Goal: Transaction & Acquisition: Purchase product/service

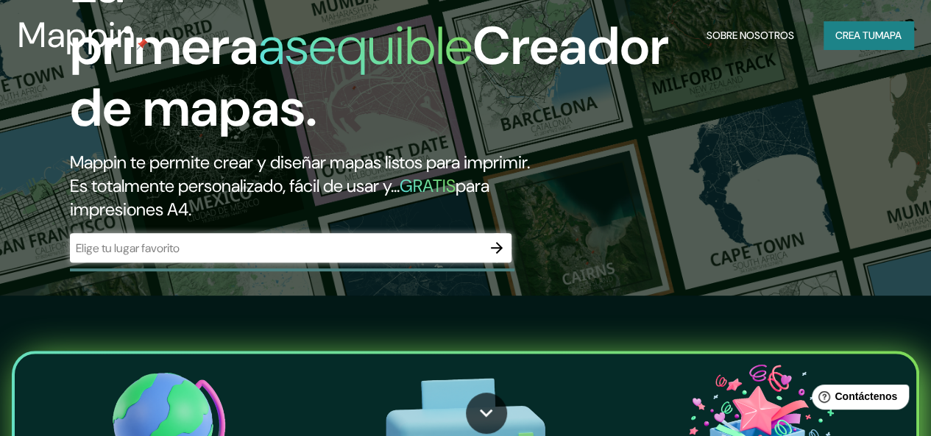
scroll to position [147, 0]
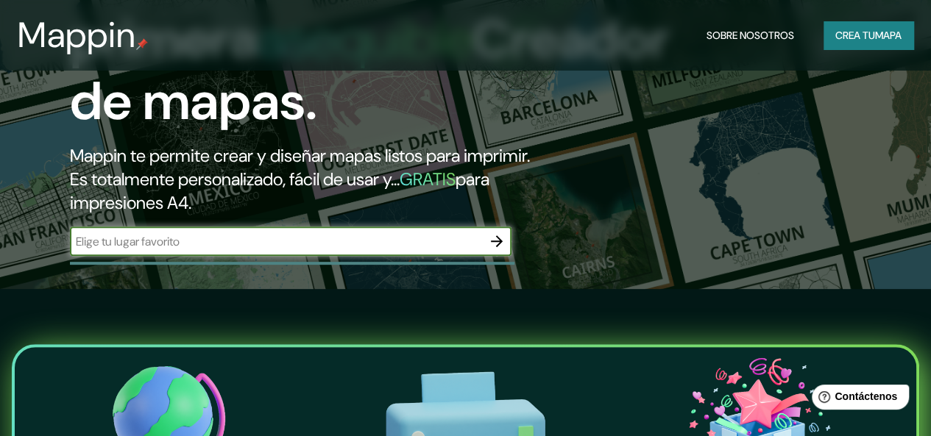
click at [330, 250] on input "text" at bounding box center [276, 241] width 412 height 17
click at [506, 256] on button "button" at bounding box center [496, 241] width 29 height 29
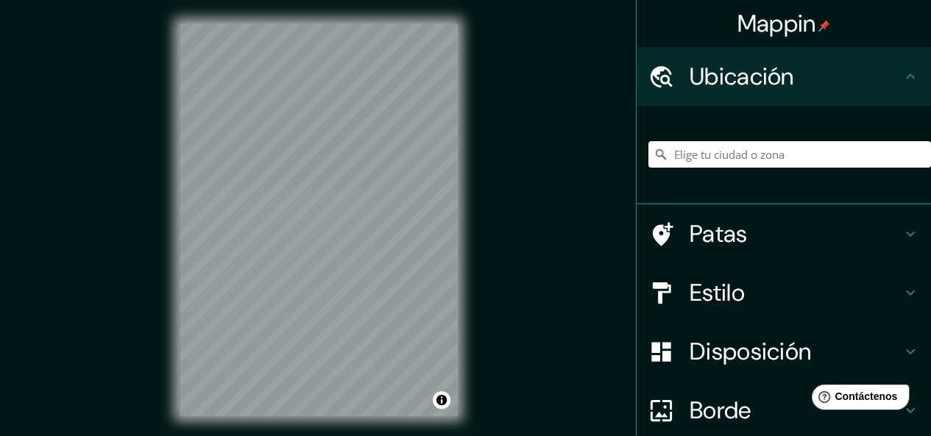
click at [739, 158] on input "Elige tu ciudad o zona" at bounding box center [789, 154] width 283 height 26
click at [824, 77] on h4 "Ubicación" at bounding box center [795, 76] width 212 height 29
click at [901, 70] on icon at bounding box center [910, 77] width 18 height 18
click at [759, 177] on div at bounding box center [789, 155] width 283 height 74
click at [777, 160] on input "Elige tu ciudad o zona" at bounding box center [789, 154] width 283 height 26
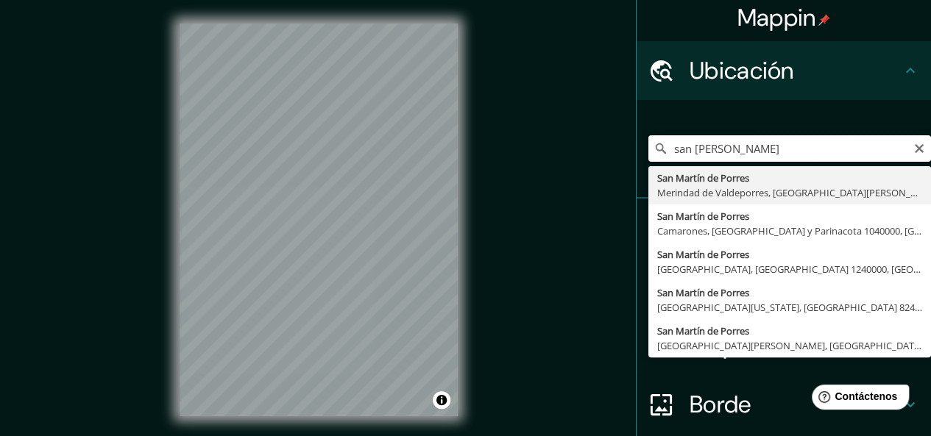
scroll to position [1, 0]
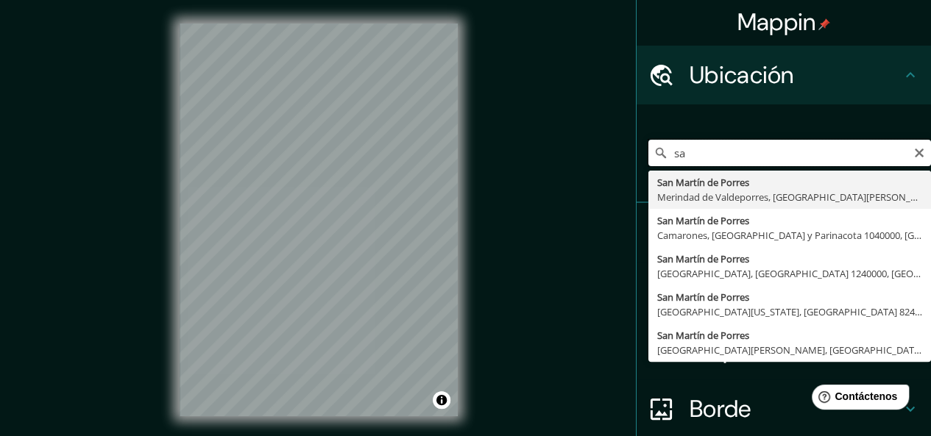
type input "s"
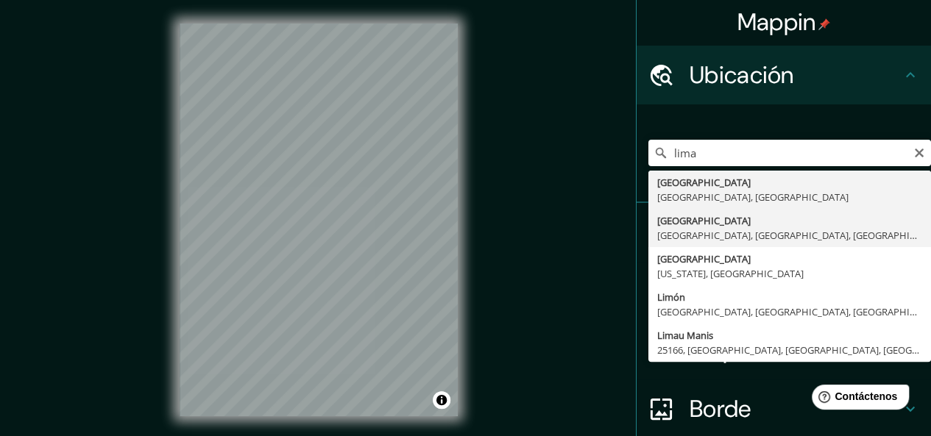
type input "[GEOGRAPHIC_DATA], [GEOGRAPHIC_DATA], [GEOGRAPHIC_DATA], [GEOGRAPHIC_DATA]"
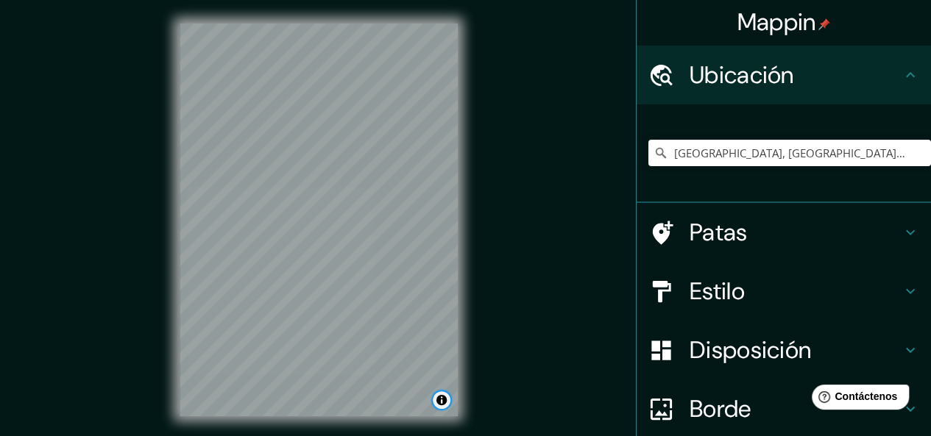
click at [442, 403] on button "Activar o desactivar atribución" at bounding box center [442, 400] width 18 height 18
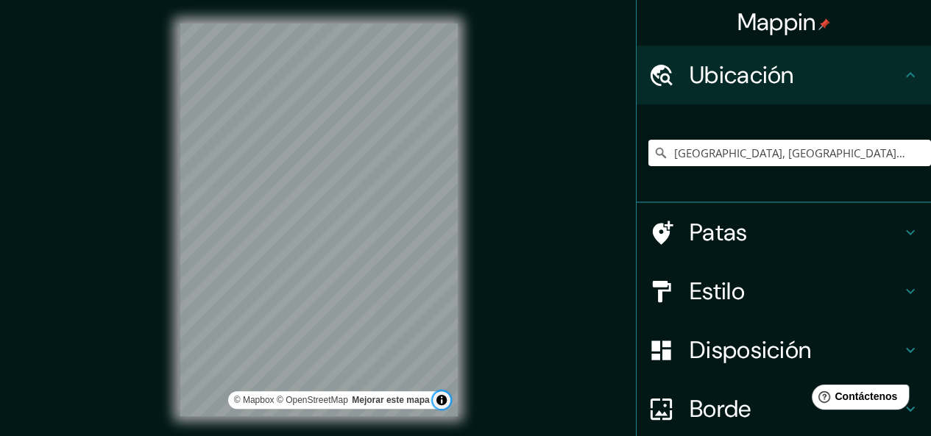
click at [442, 403] on button "Activar o desactivar atribución" at bounding box center [442, 400] width 18 height 18
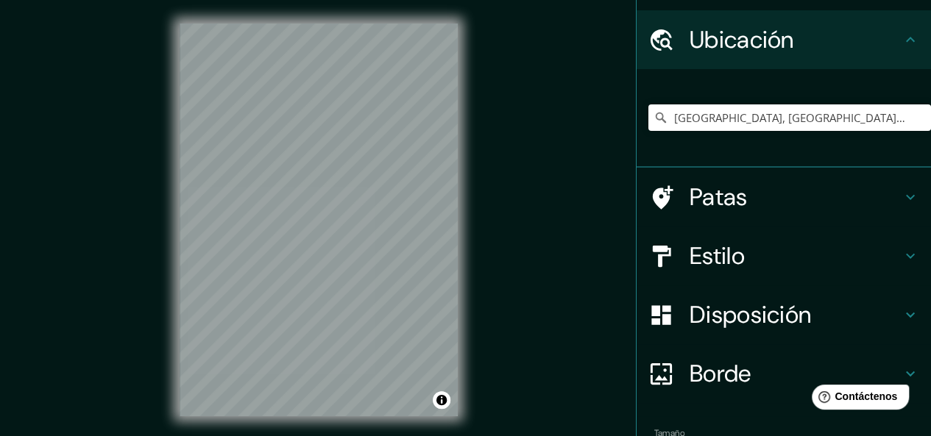
scroll to position [127, 0]
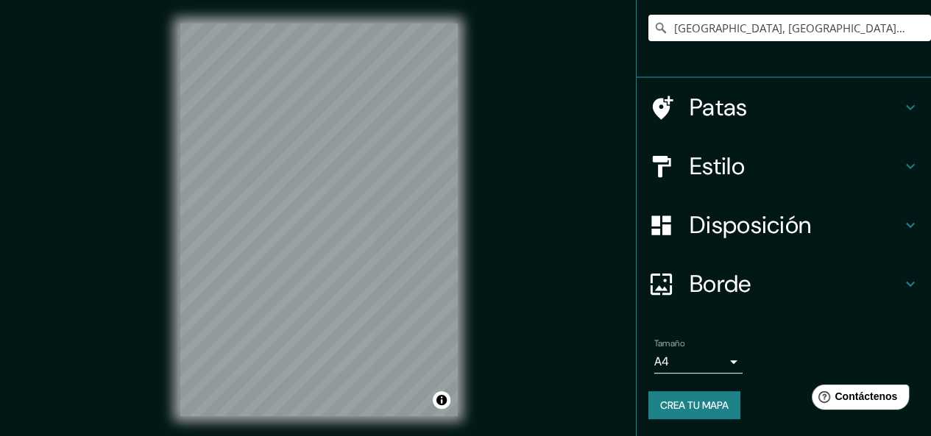
click at [716, 369] on body "Mappin Ubicación [GEOGRAPHIC_DATA], [GEOGRAPHIC_DATA], [GEOGRAPHIC_DATA], [GEOG…" at bounding box center [465, 218] width 931 height 436
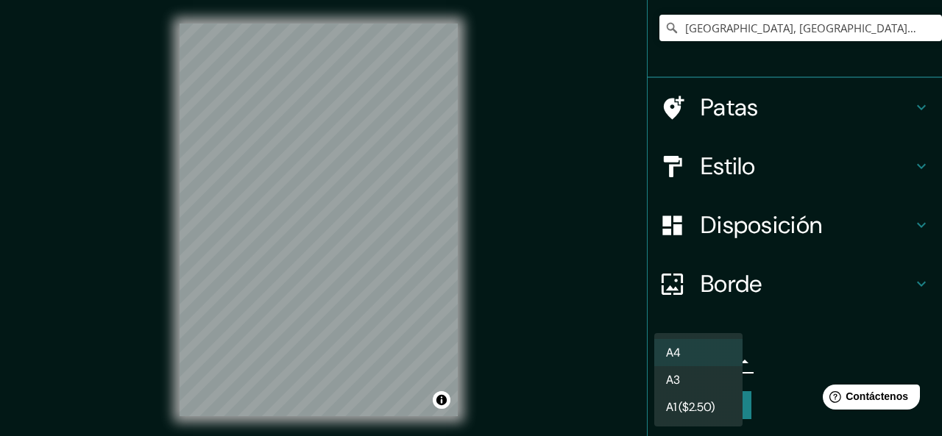
click at [712, 383] on li "A3" at bounding box center [698, 379] width 88 height 27
type input "a4"
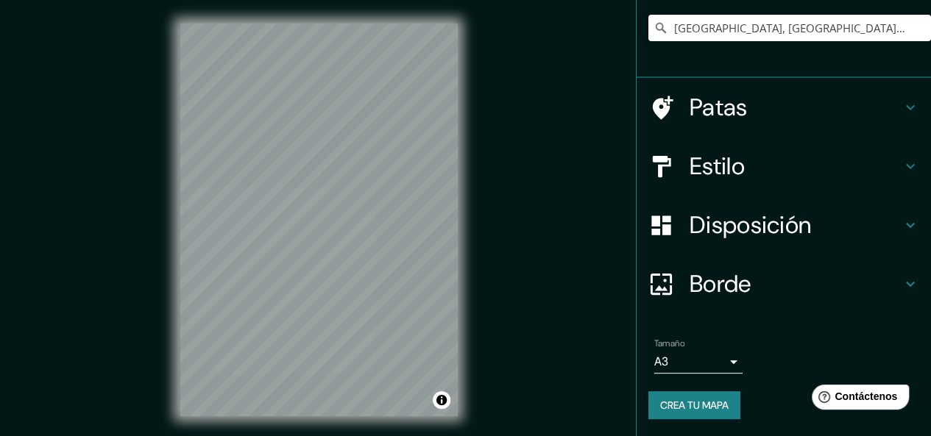
click at [756, 281] on h4 "Borde" at bounding box center [795, 283] width 212 height 29
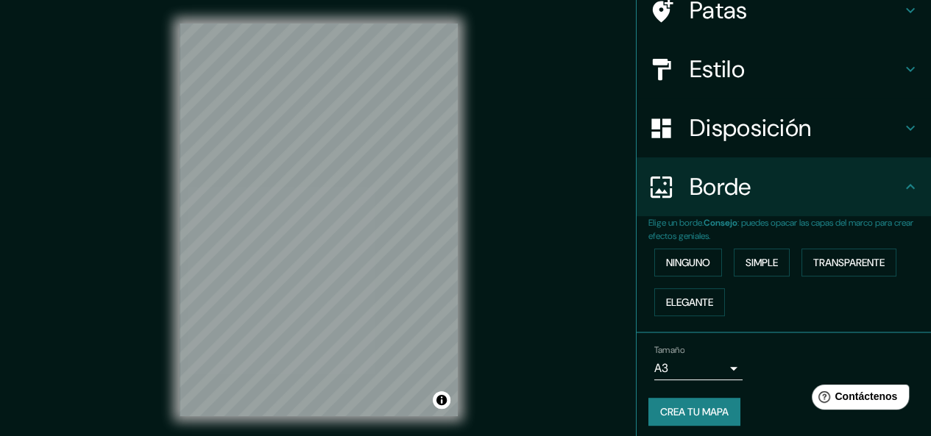
scroll to position [103, 0]
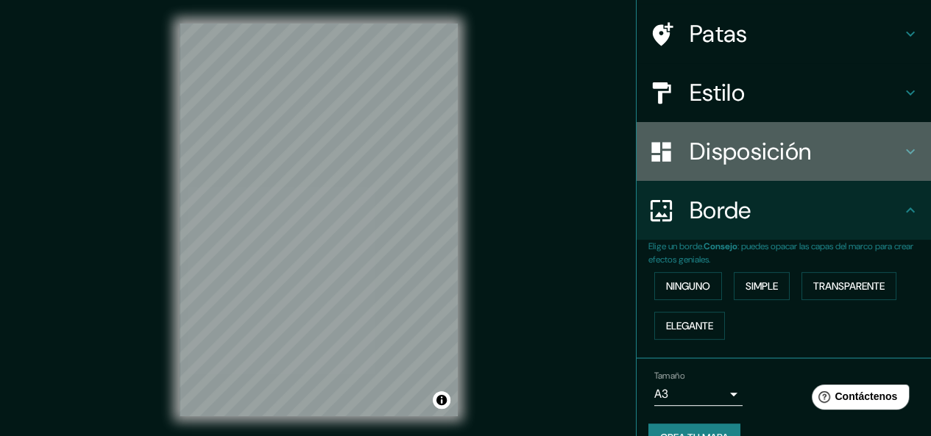
click at [884, 164] on h4 "Disposición" at bounding box center [795, 151] width 212 height 29
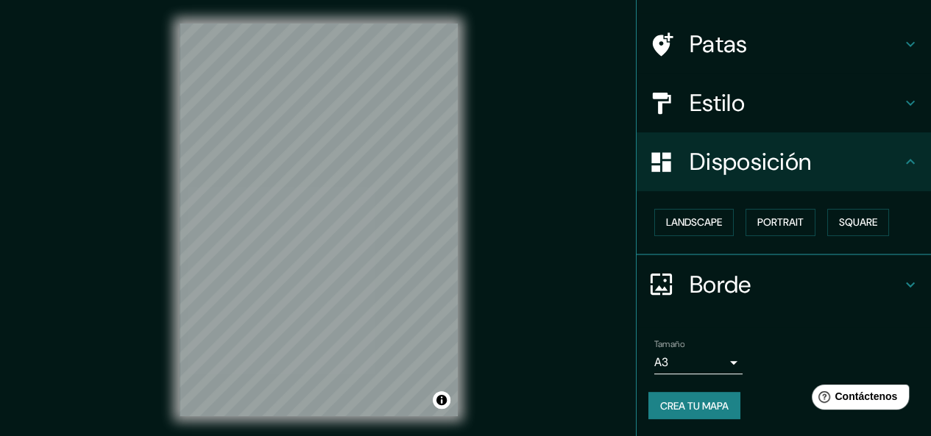
scroll to position [93, 0]
click at [827, 217] on font "Cuadrado" at bounding box center [843, 222] width 54 height 13
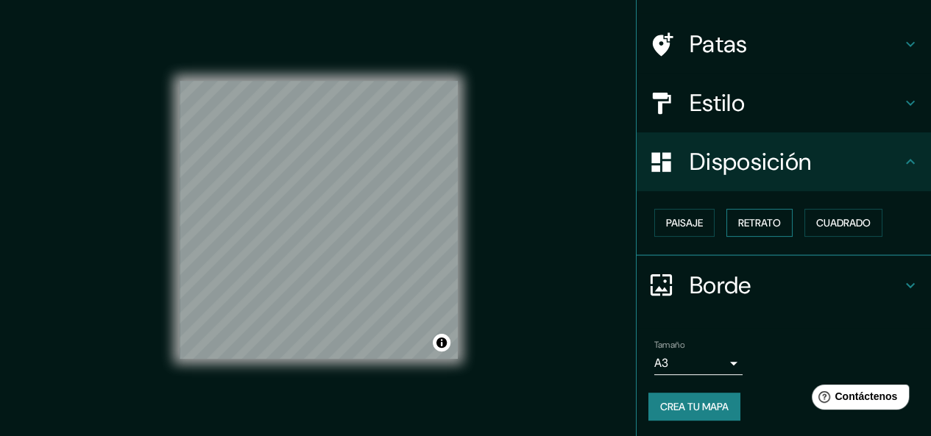
click at [763, 216] on font "Retrato" at bounding box center [759, 222] width 43 height 13
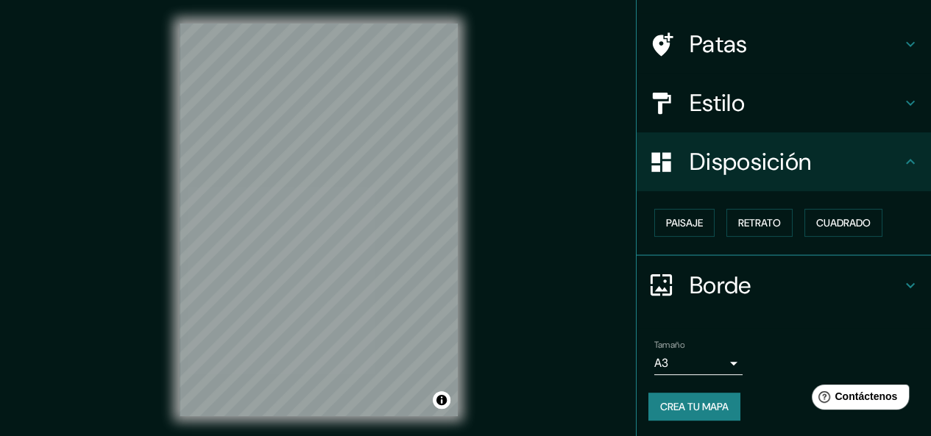
click at [843, 207] on div "Paisaje Retrato Cuadrado" at bounding box center [789, 223] width 283 height 40
click at [837, 217] on font "Cuadrado" at bounding box center [843, 222] width 54 height 13
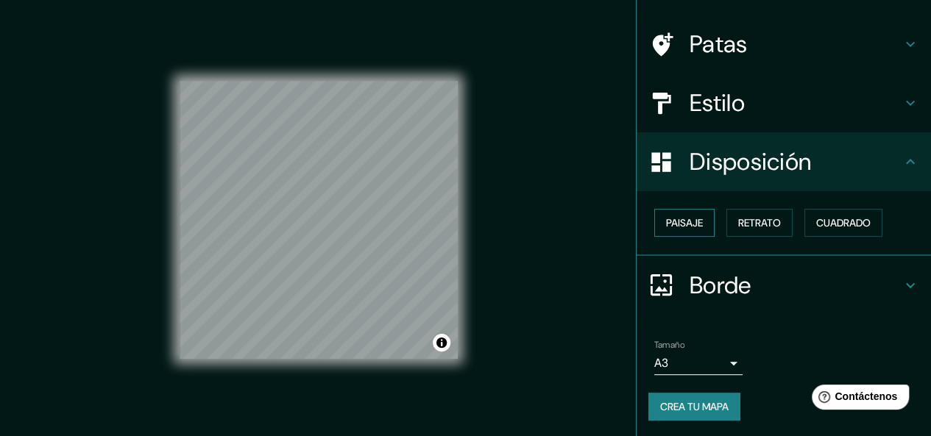
click at [663, 210] on button "Paisaje" at bounding box center [684, 223] width 60 height 28
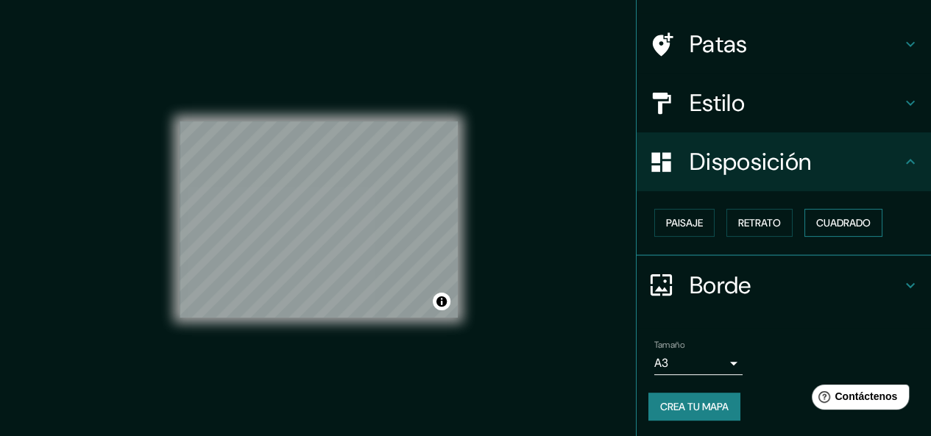
click at [839, 210] on button "Cuadrado" at bounding box center [843, 223] width 78 height 28
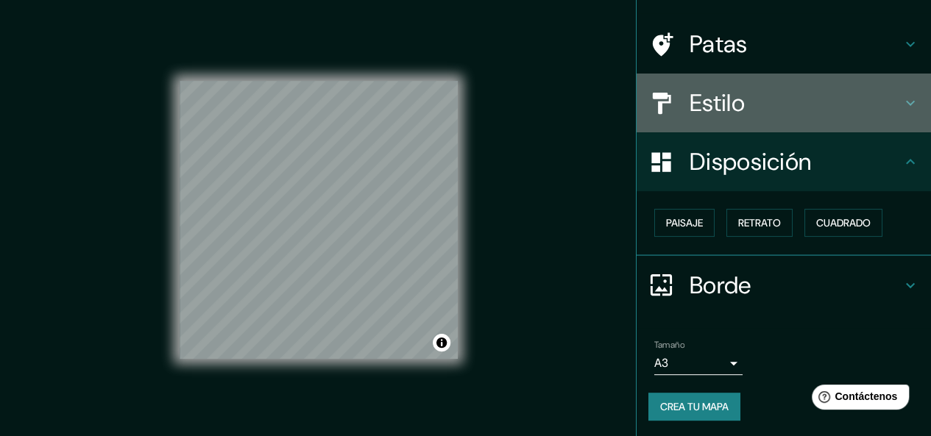
click at [805, 116] on h4 "Estilo" at bounding box center [795, 102] width 212 height 29
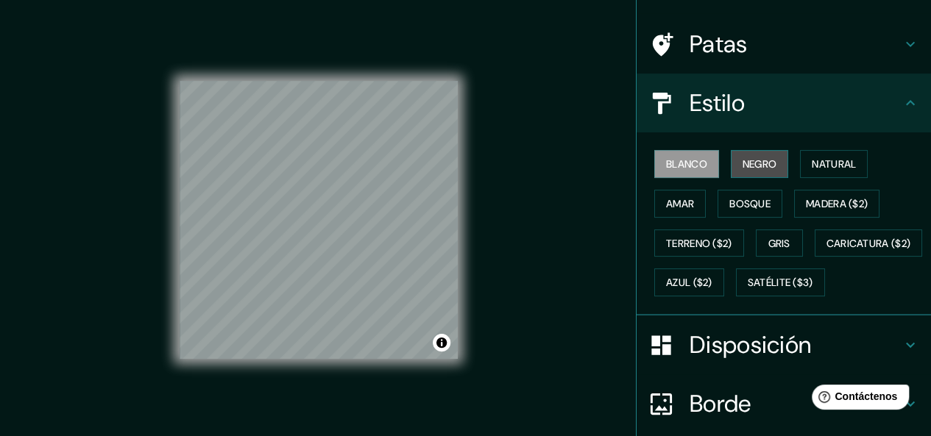
click at [760, 171] on font "Negro" at bounding box center [759, 164] width 35 height 19
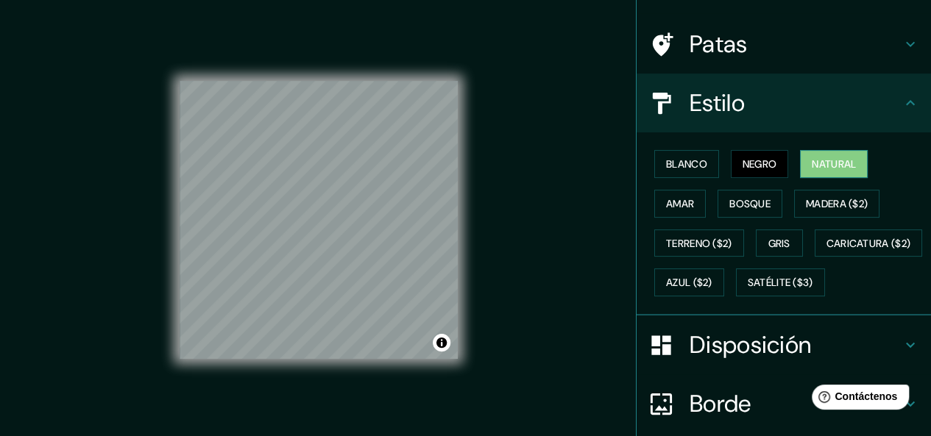
click at [846, 168] on font "Natural" at bounding box center [834, 163] width 44 height 13
click at [685, 198] on button "Amar" at bounding box center [680, 204] width 52 height 28
click at [834, 152] on button "Natural" at bounding box center [834, 164] width 68 height 28
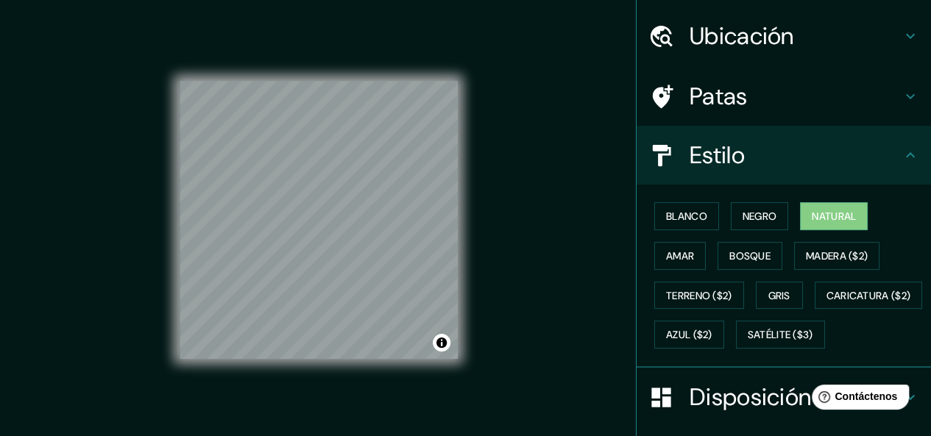
scroll to position [19, 0]
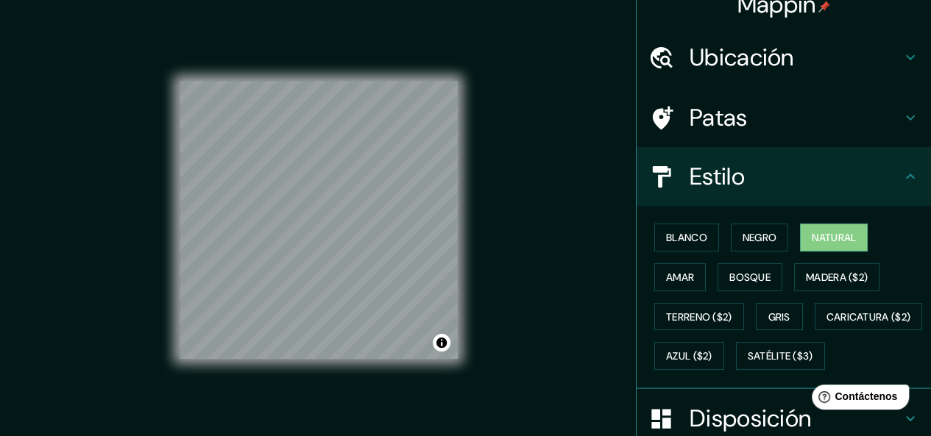
click at [867, 129] on h4 "Patas" at bounding box center [795, 117] width 212 height 29
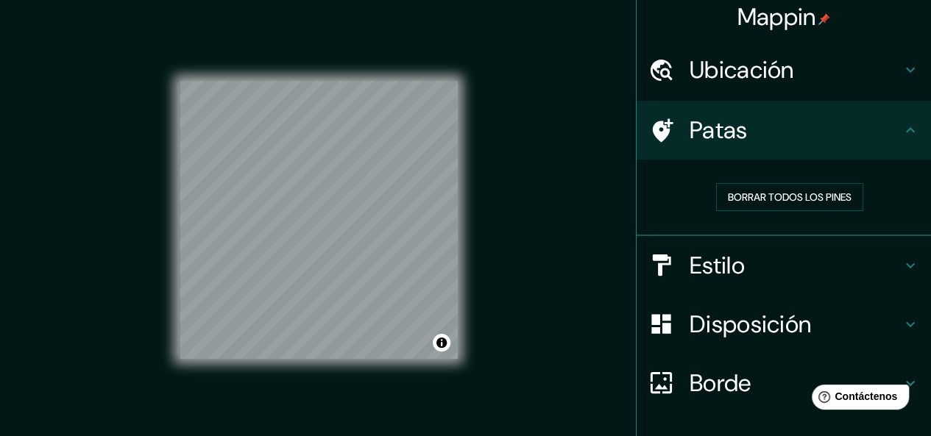
scroll to position [0, 0]
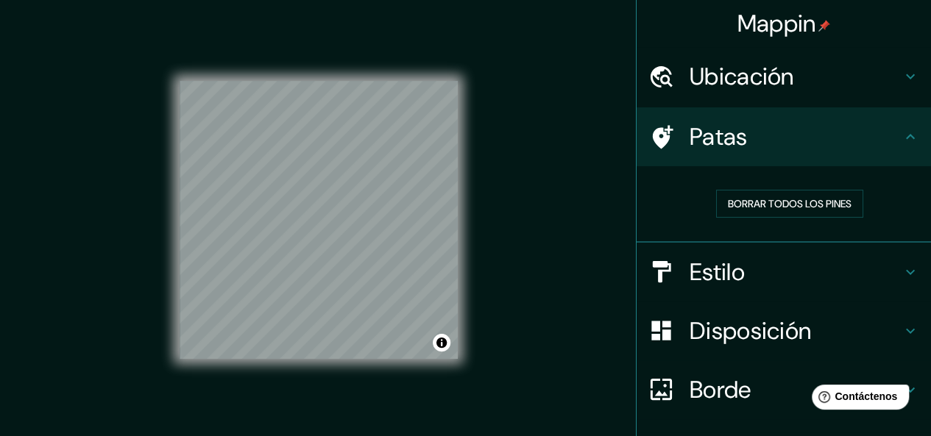
click at [868, 71] on h4 "Ubicación" at bounding box center [795, 76] width 212 height 29
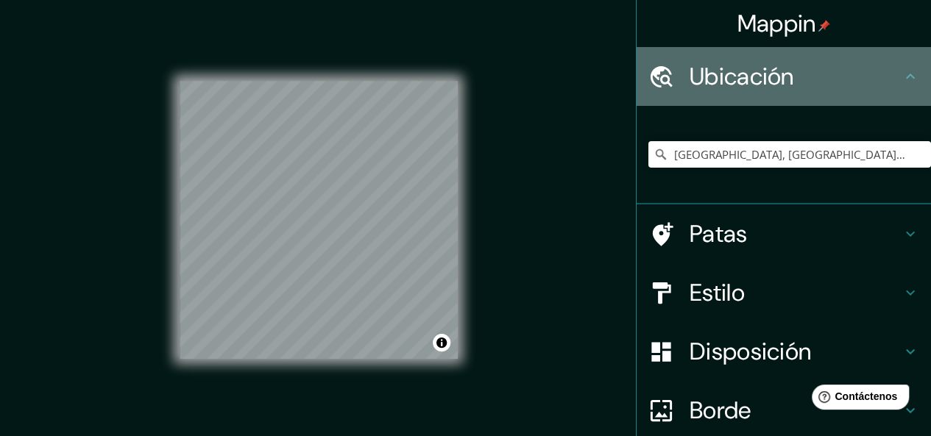
click at [915, 71] on div "Ubicación" at bounding box center [783, 76] width 294 height 59
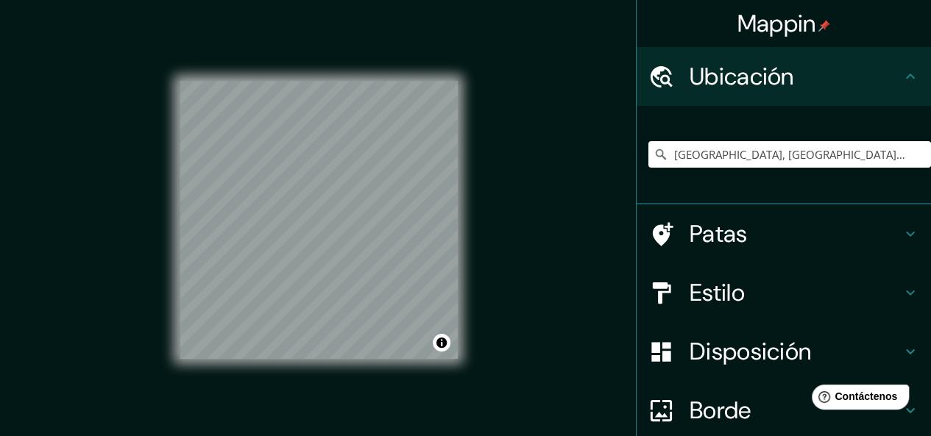
click at [873, 72] on h4 "Ubicación" at bounding box center [795, 76] width 212 height 29
click at [662, 84] on div at bounding box center [668, 77] width 41 height 26
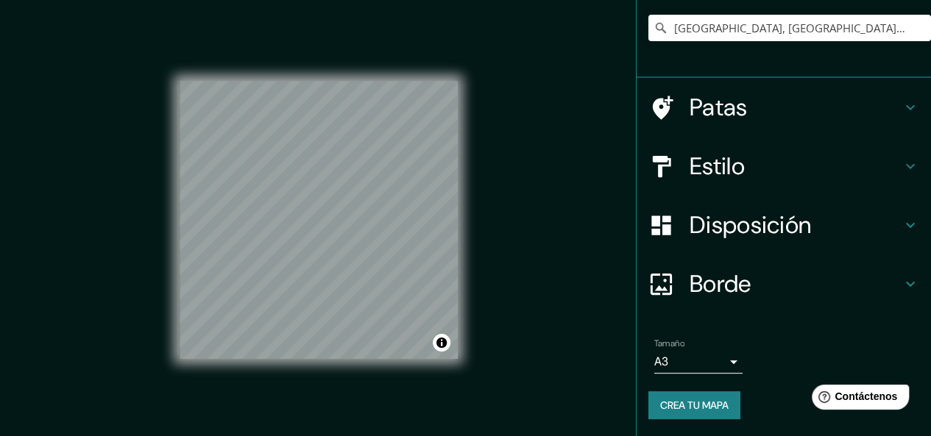
click at [784, 113] on h4 "Patas" at bounding box center [795, 107] width 212 height 29
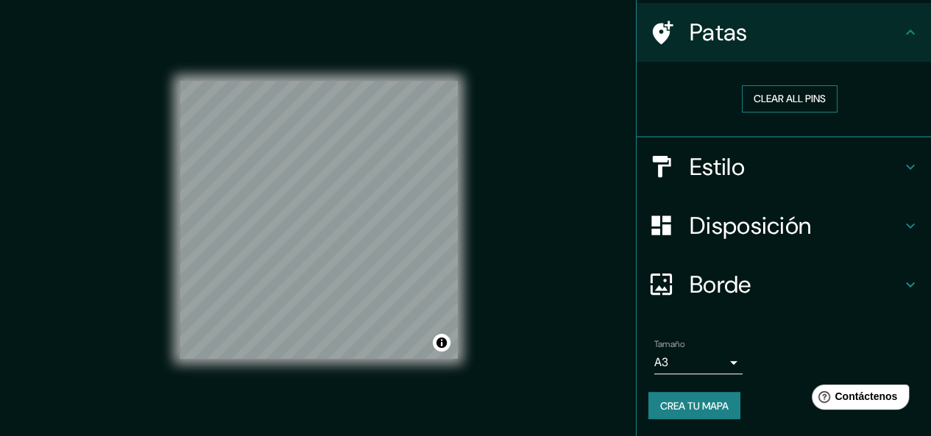
scroll to position [104, 0]
click at [784, 93] on font "Borrar todos los pines" at bounding box center [790, 99] width 124 height 13
click at [648, 22] on icon at bounding box center [661, 33] width 26 height 26
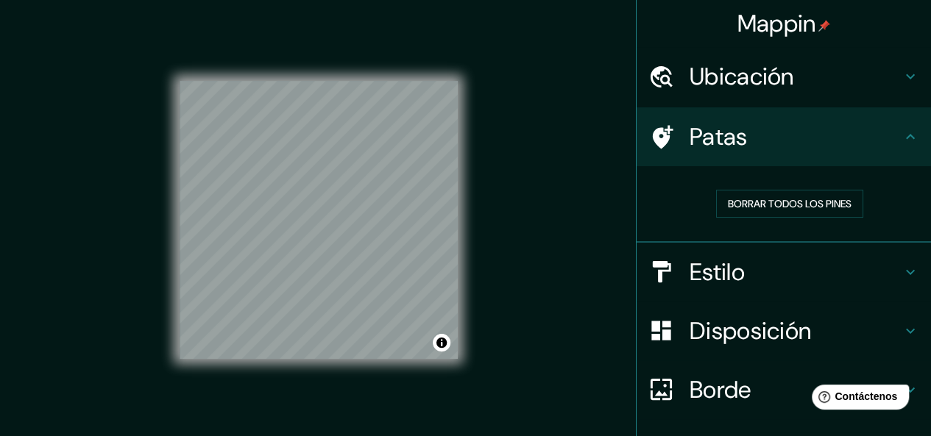
click at [739, 80] on font "Ubicación" at bounding box center [741, 76] width 104 height 31
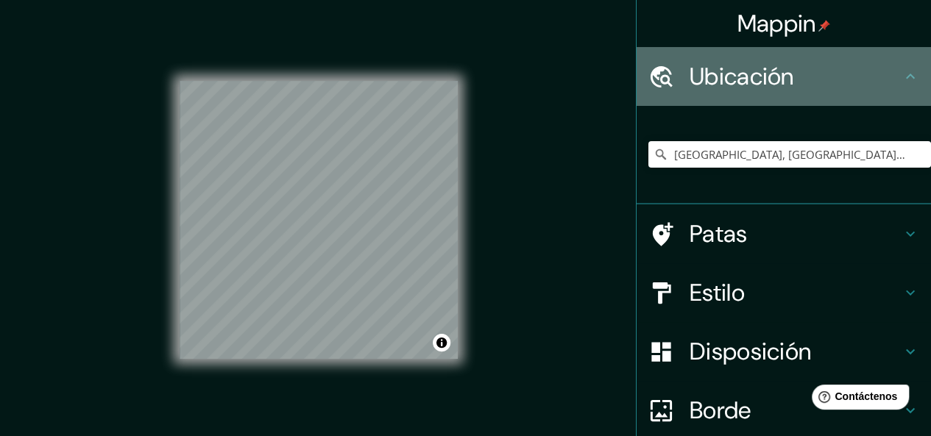
click at [652, 86] on icon at bounding box center [661, 77] width 26 height 26
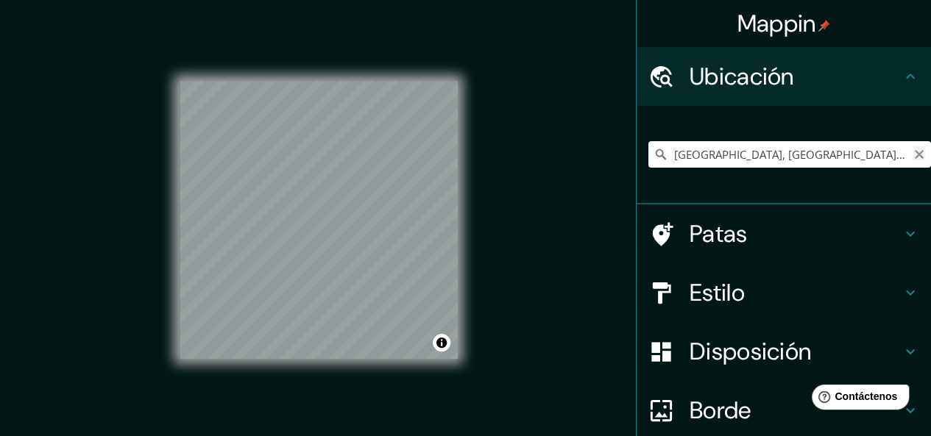
click at [913, 155] on icon "Claro" at bounding box center [919, 155] width 12 height 12
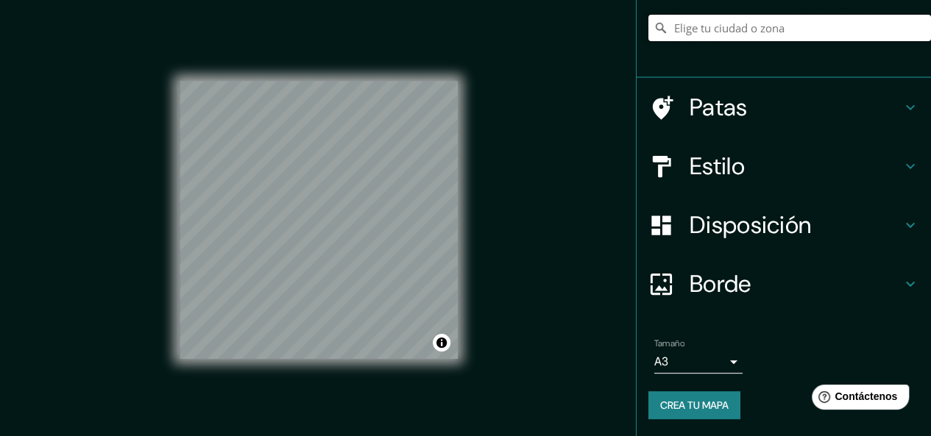
scroll to position [26, 0]
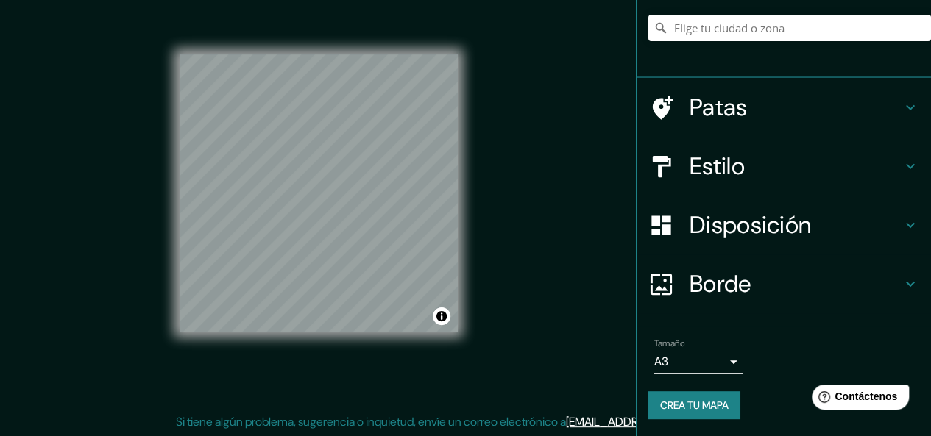
click at [424, 53] on div "© Mapbox © OpenStreetMap Improve this map" at bounding box center [319, 193] width 278 height 393
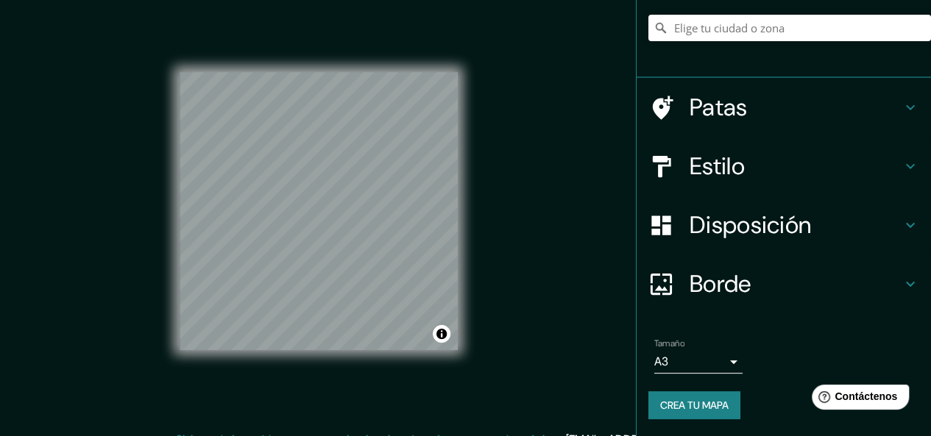
scroll to position [0, 0]
